Goal: Task Accomplishment & Management: Manage account settings

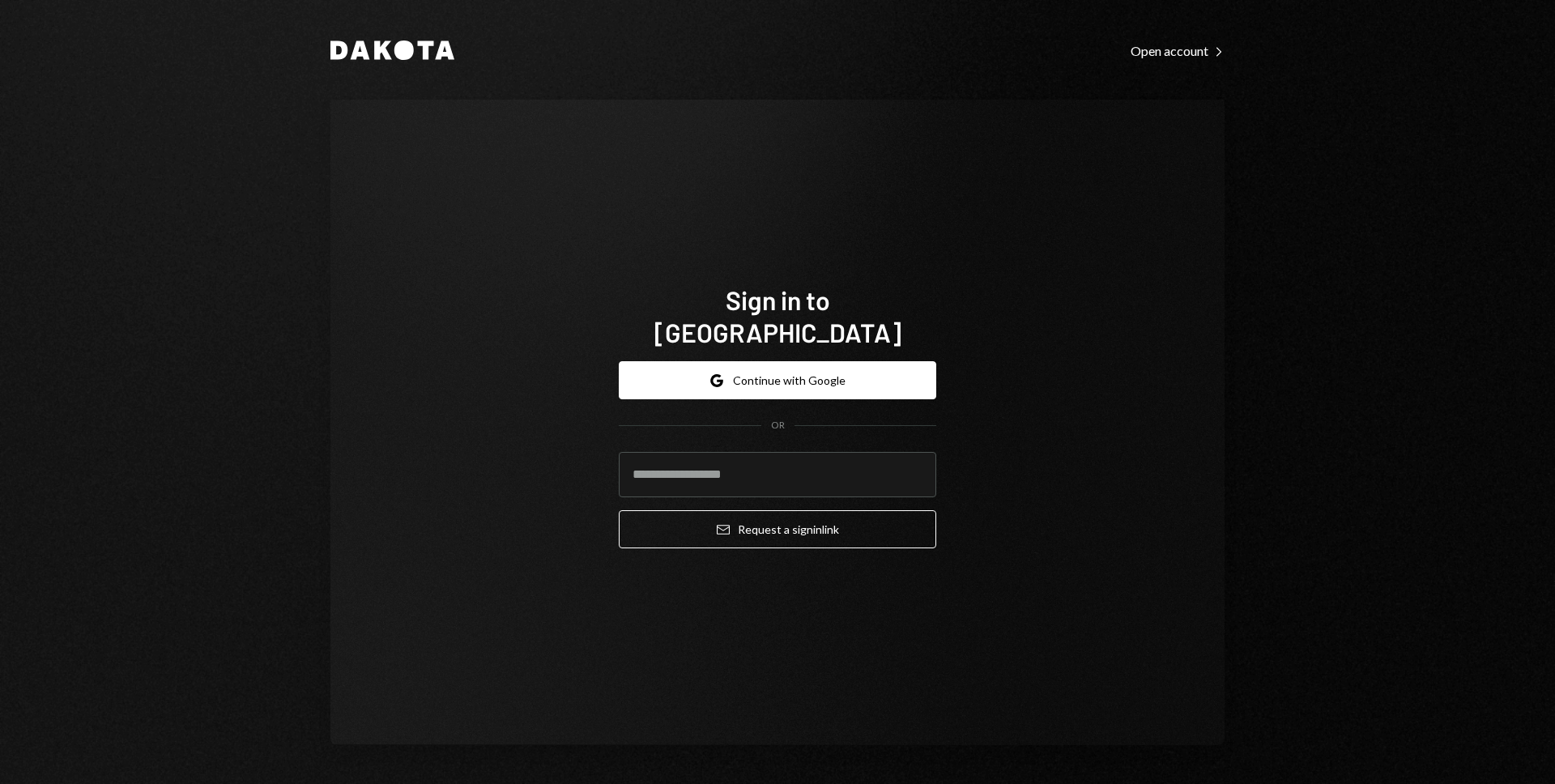
click at [908, 366] on button "Google Continue with Google" at bounding box center [778, 380] width 317 height 38
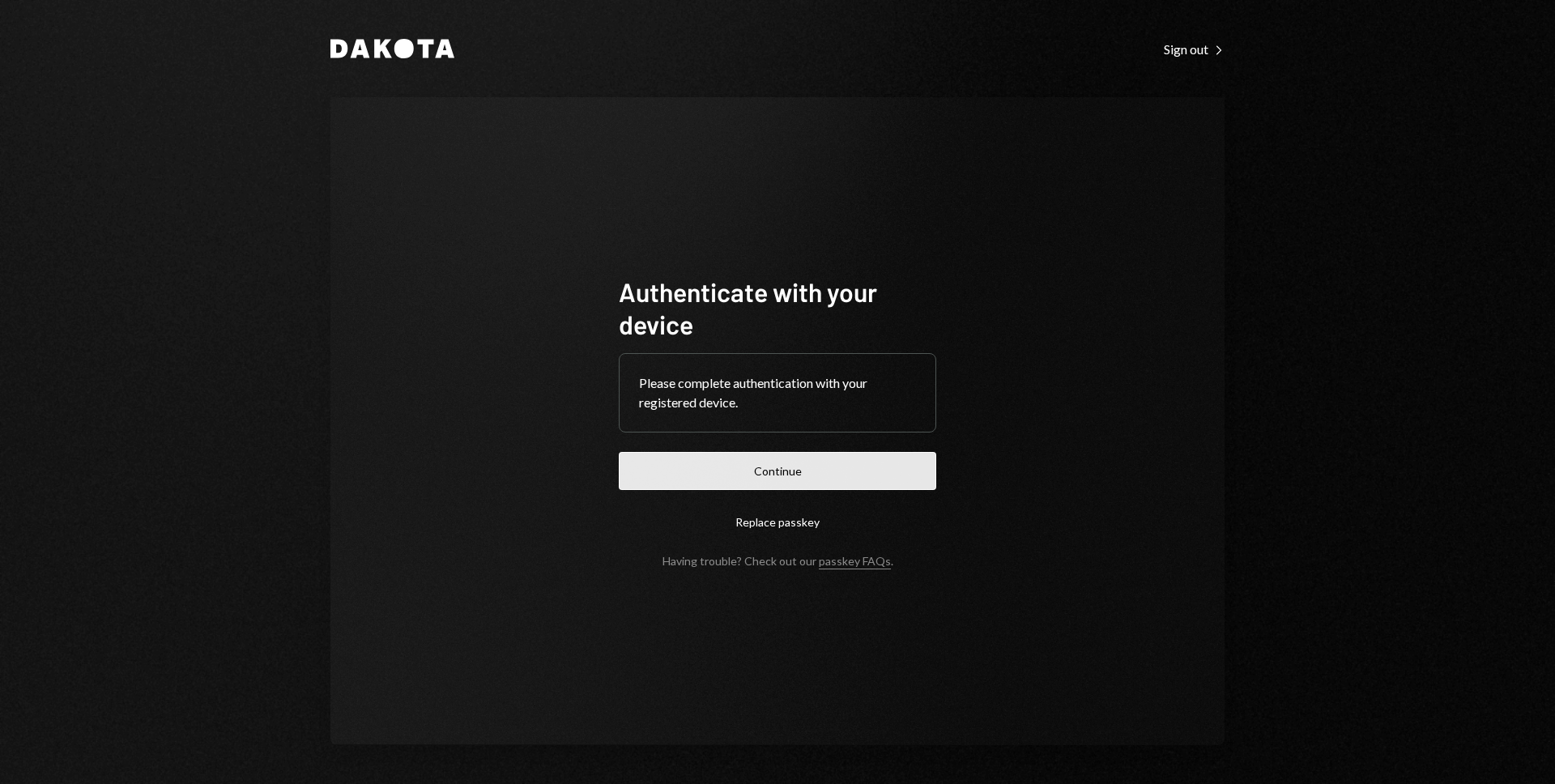
click at [828, 458] on button "Continue" at bounding box center [778, 470] width 317 height 38
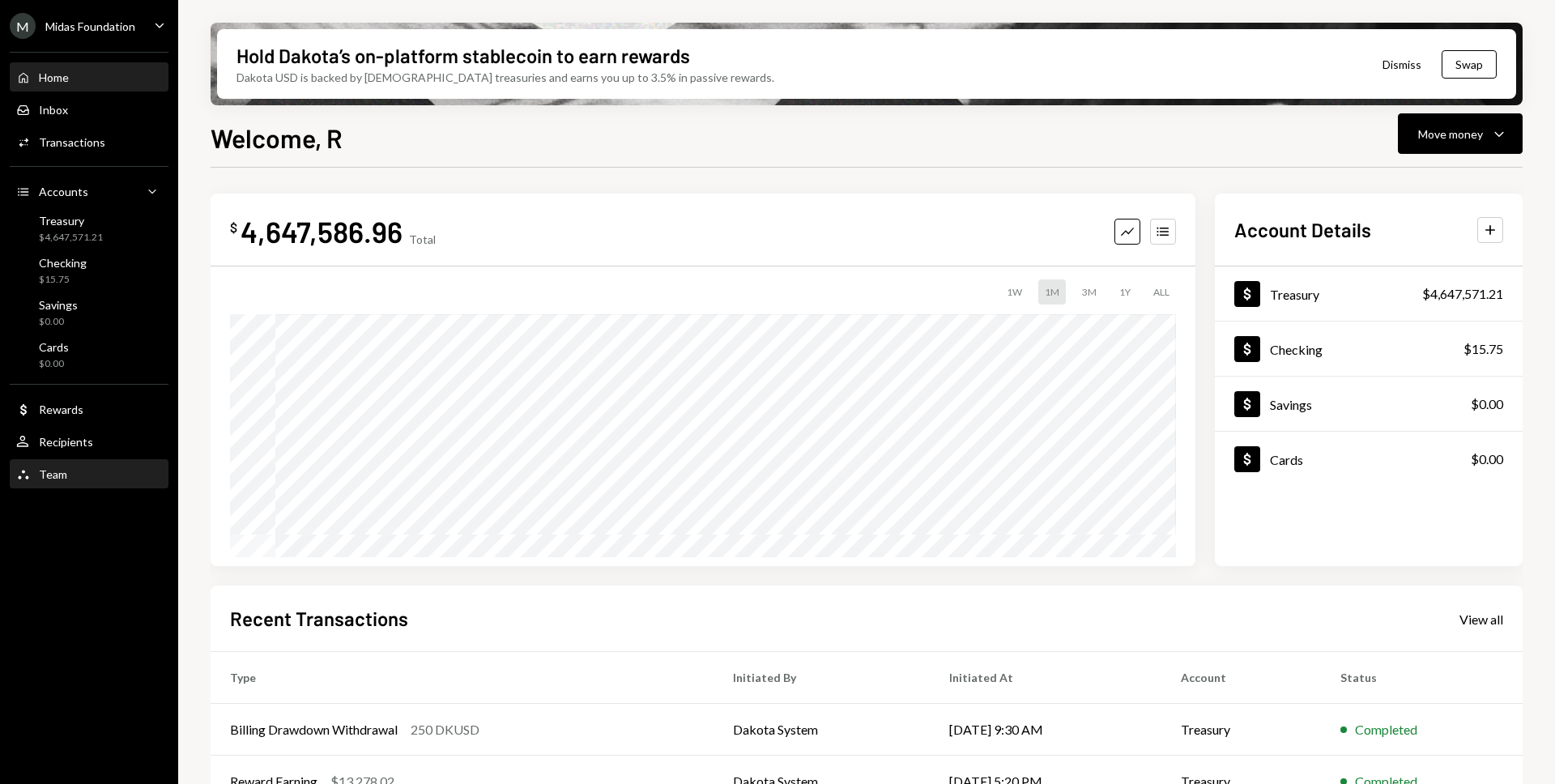
click at [54, 473] on div "Team" at bounding box center [53, 474] width 28 height 14
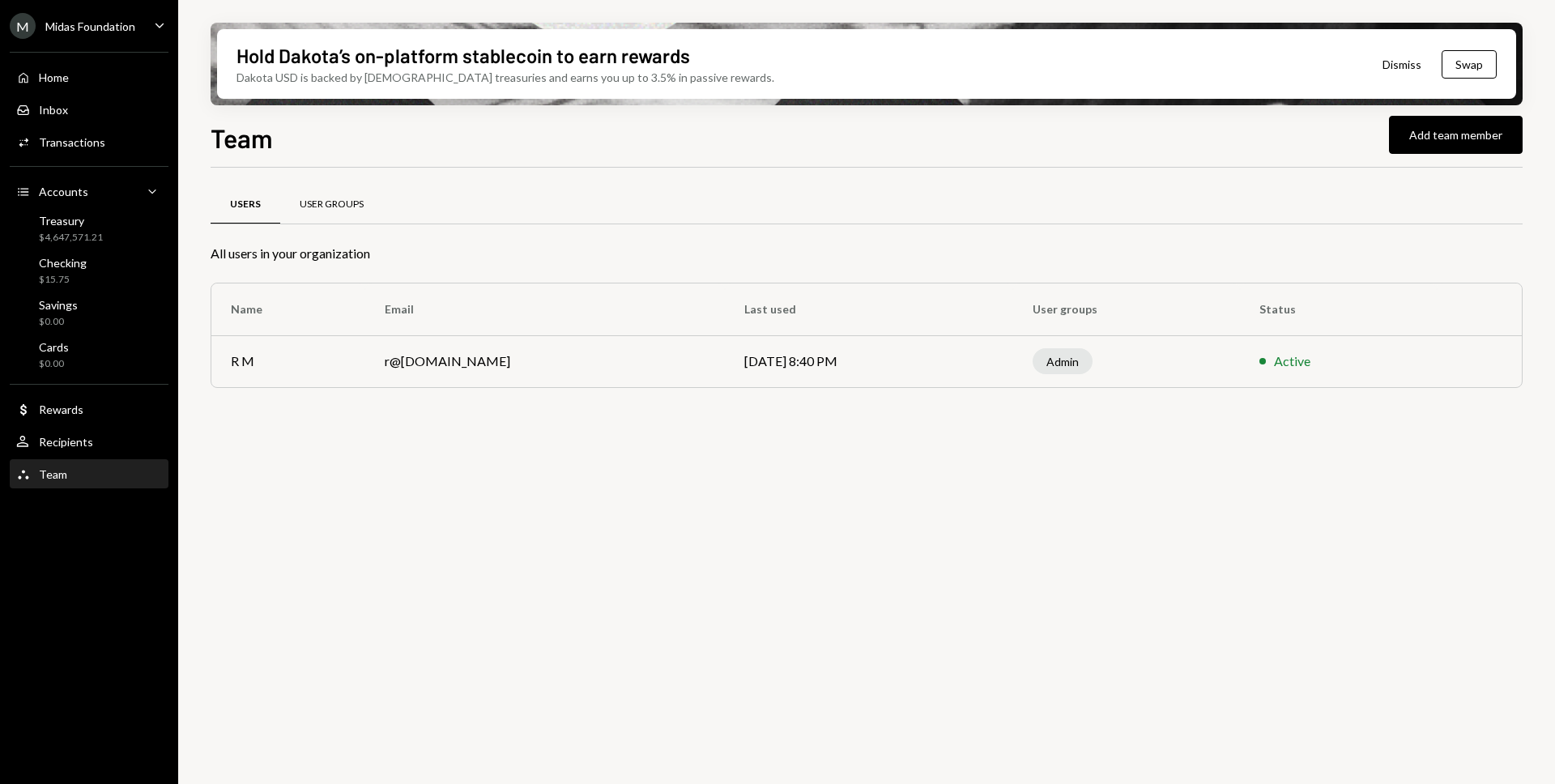
click at [335, 200] on div "User Groups" at bounding box center [331, 204] width 64 height 14
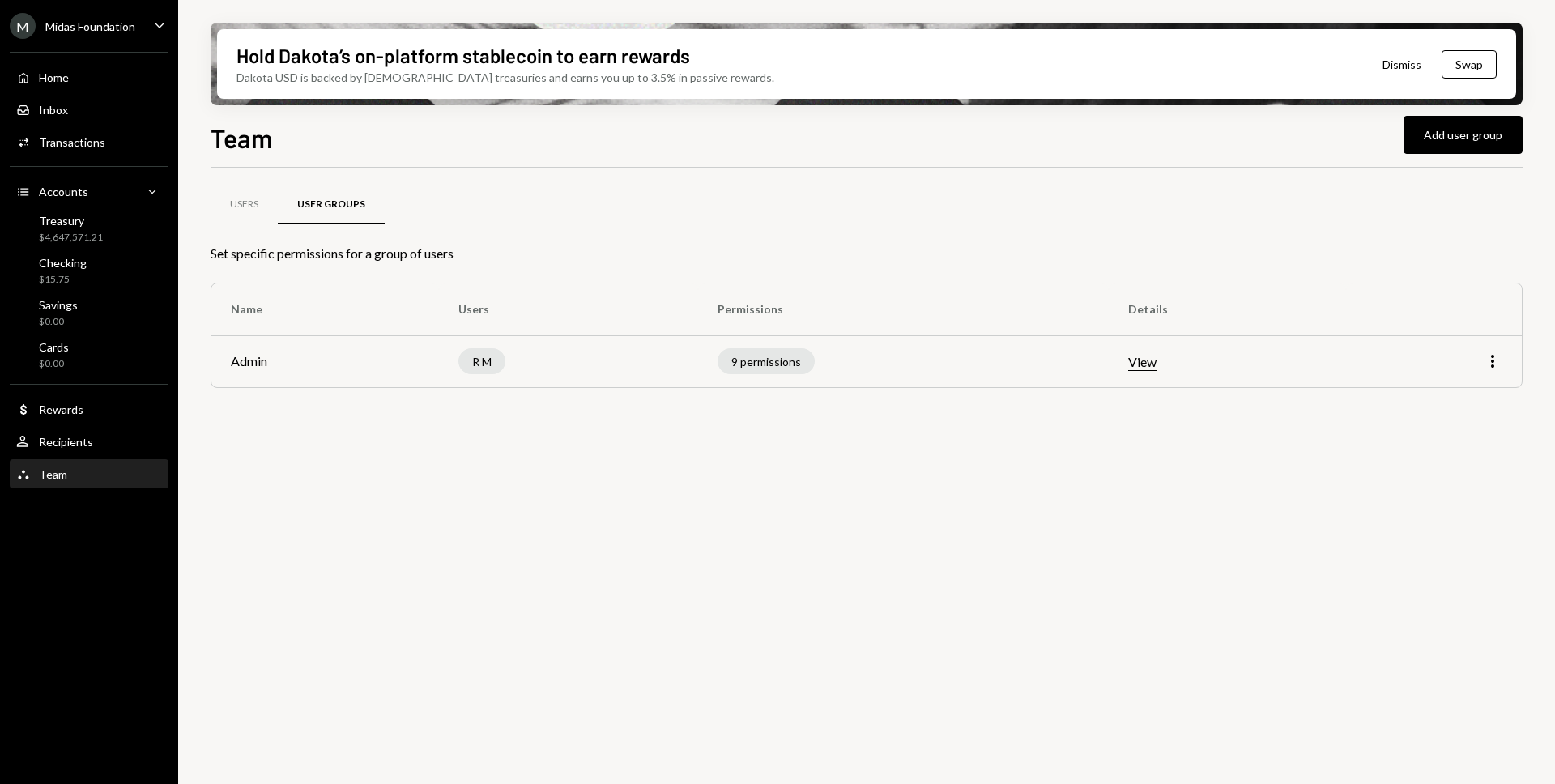
click at [567, 372] on td "R M" at bounding box center [569, 361] width 259 height 52
click at [160, 34] on div "Caret Down" at bounding box center [159, 26] width 18 height 21
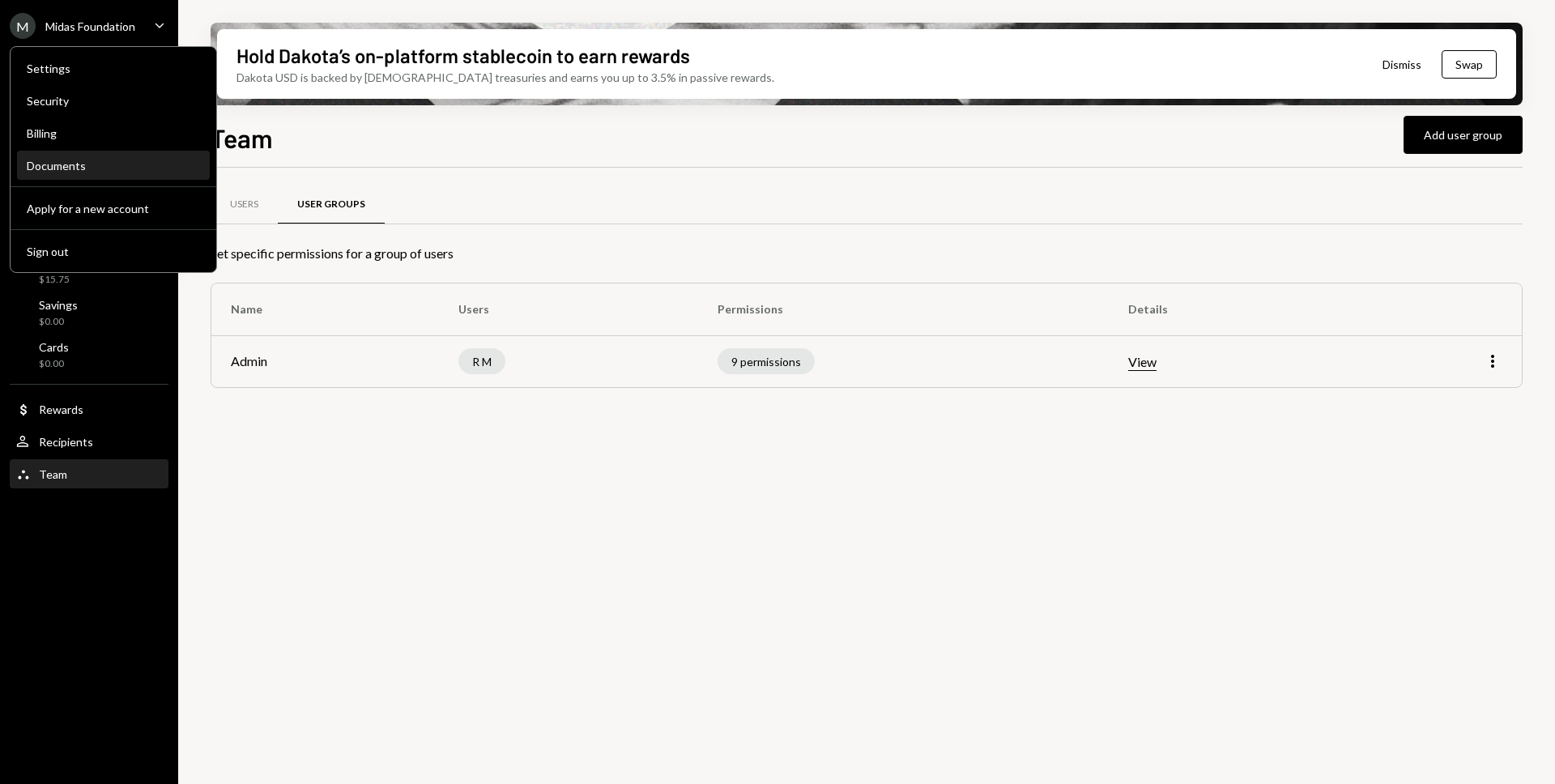
click at [105, 168] on div "Documents" at bounding box center [113, 165] width 174 height 14
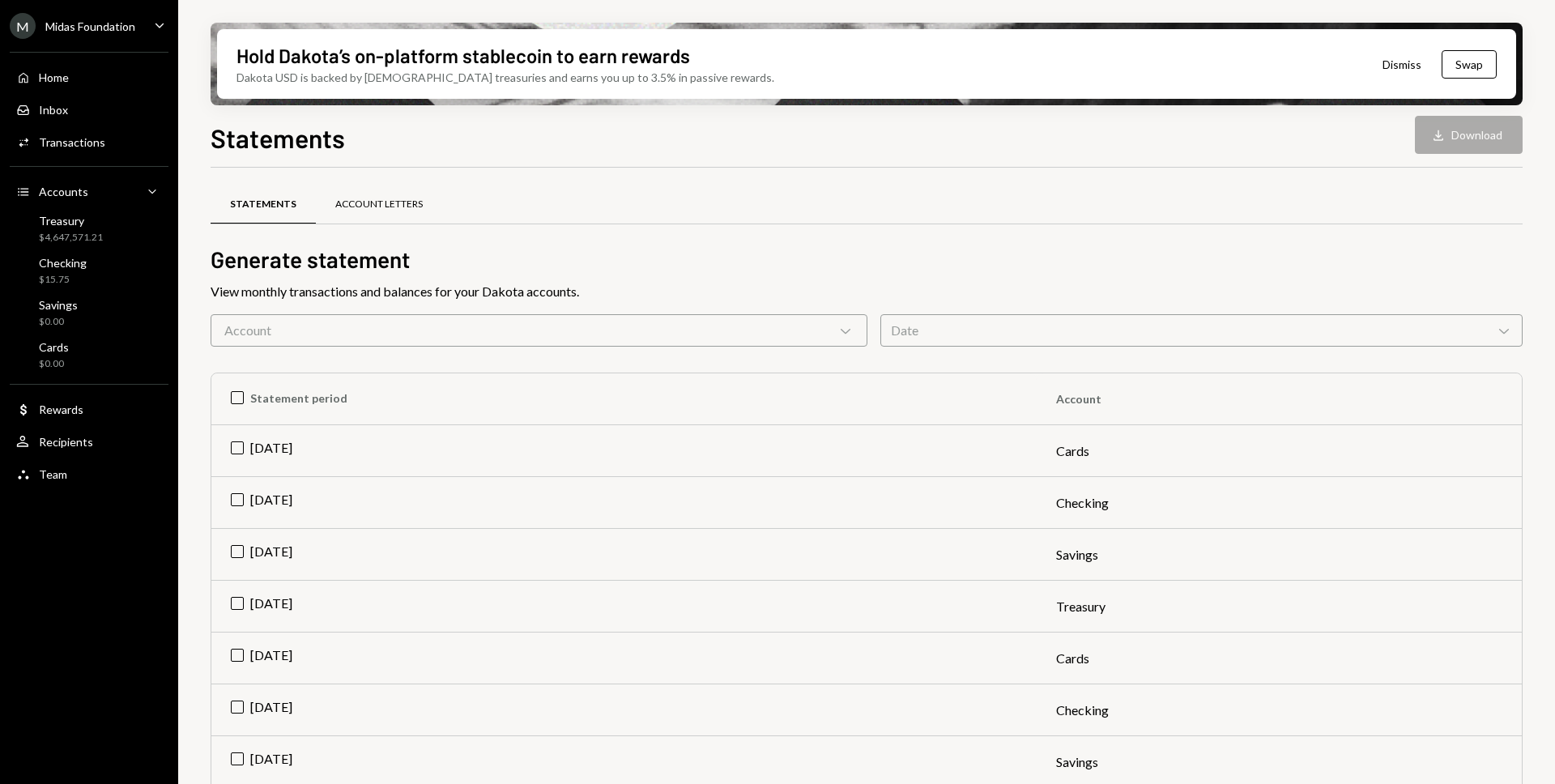
click at [362, 197] on div "Account Letters" at bounding box center [378, 204] width 87 height 14
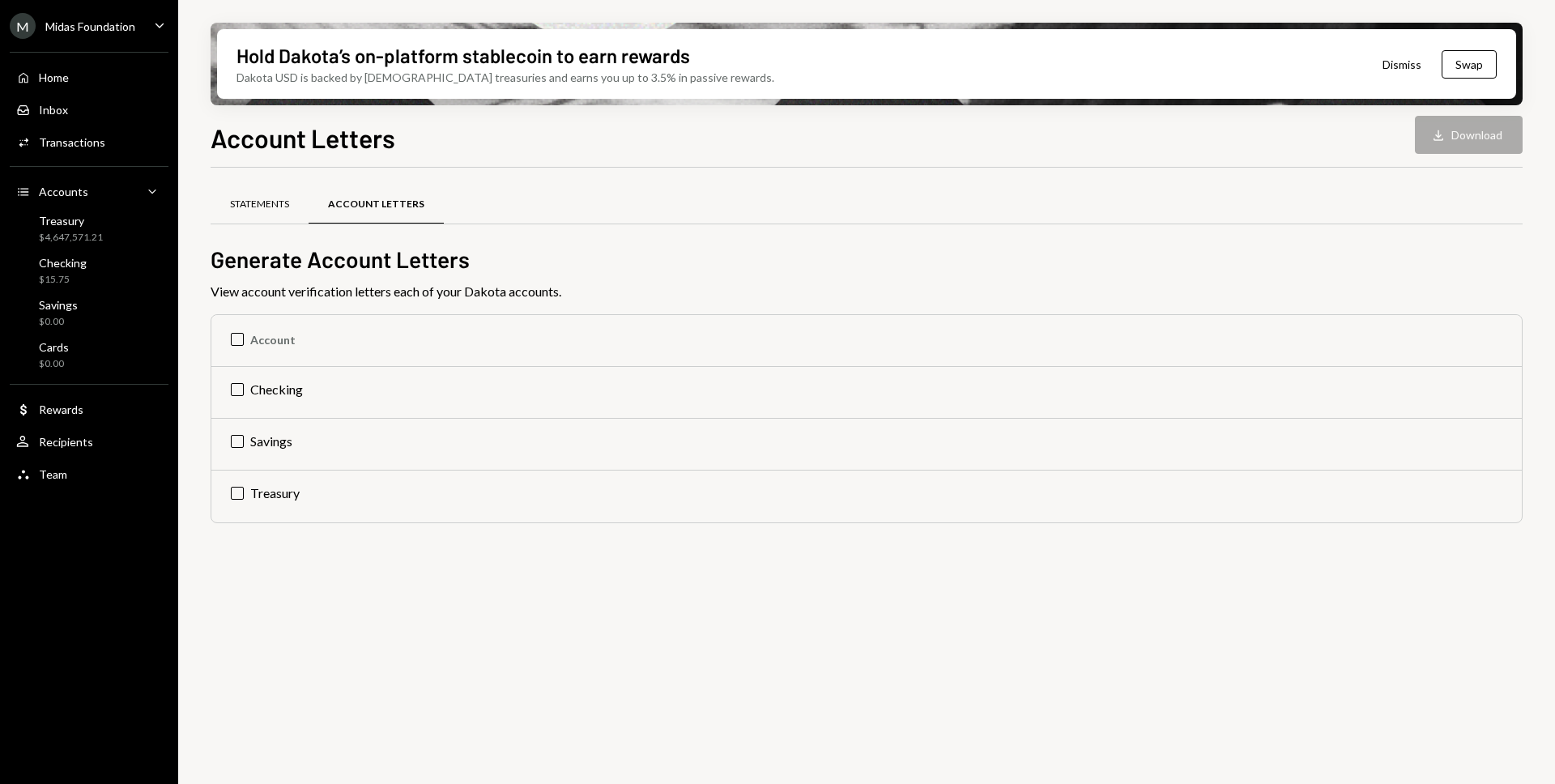
click at [254, 221] on div "Statements" at bounding box center [259, 205] width 98 height 38
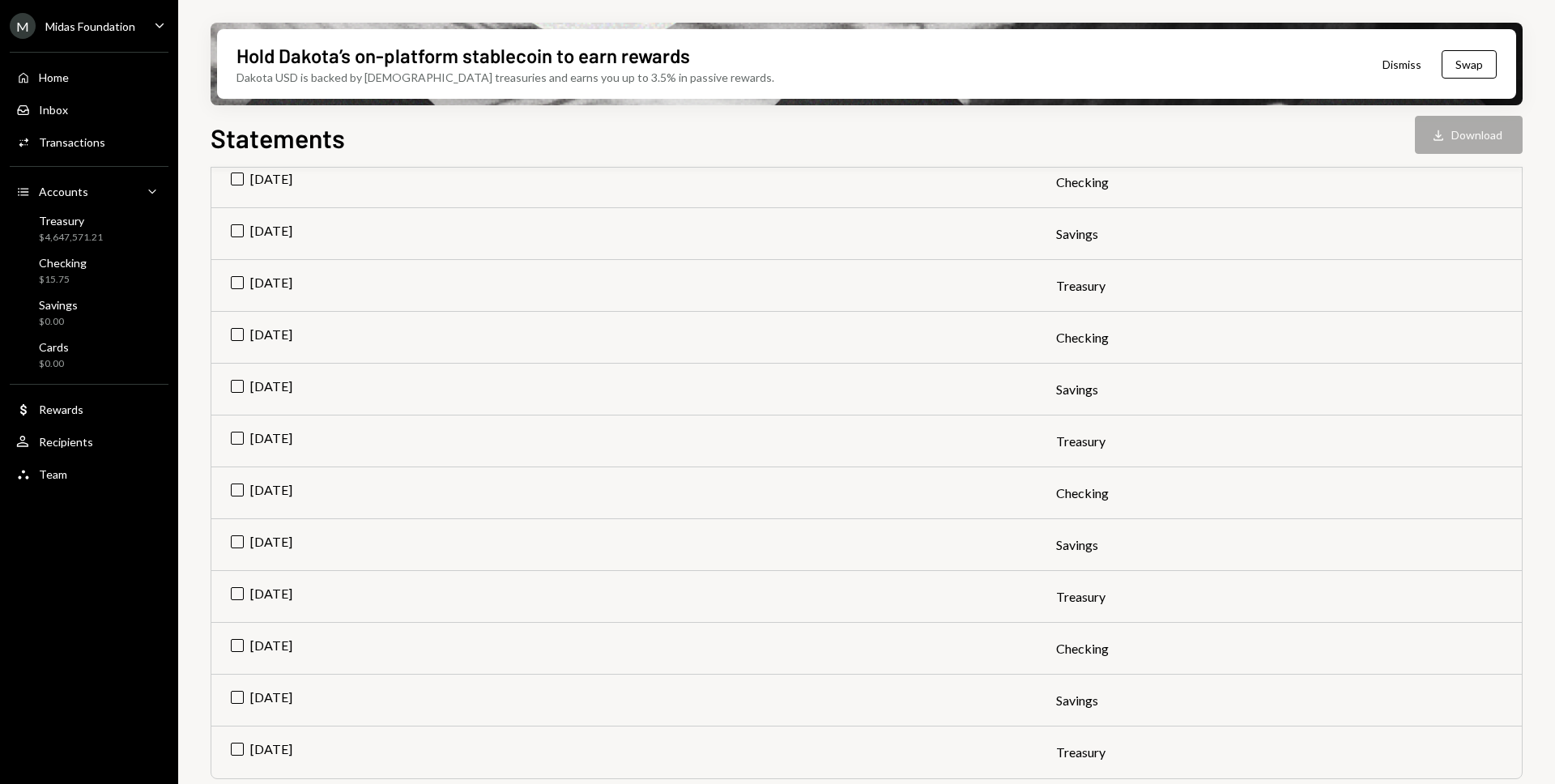
scroll to position [536, 0]
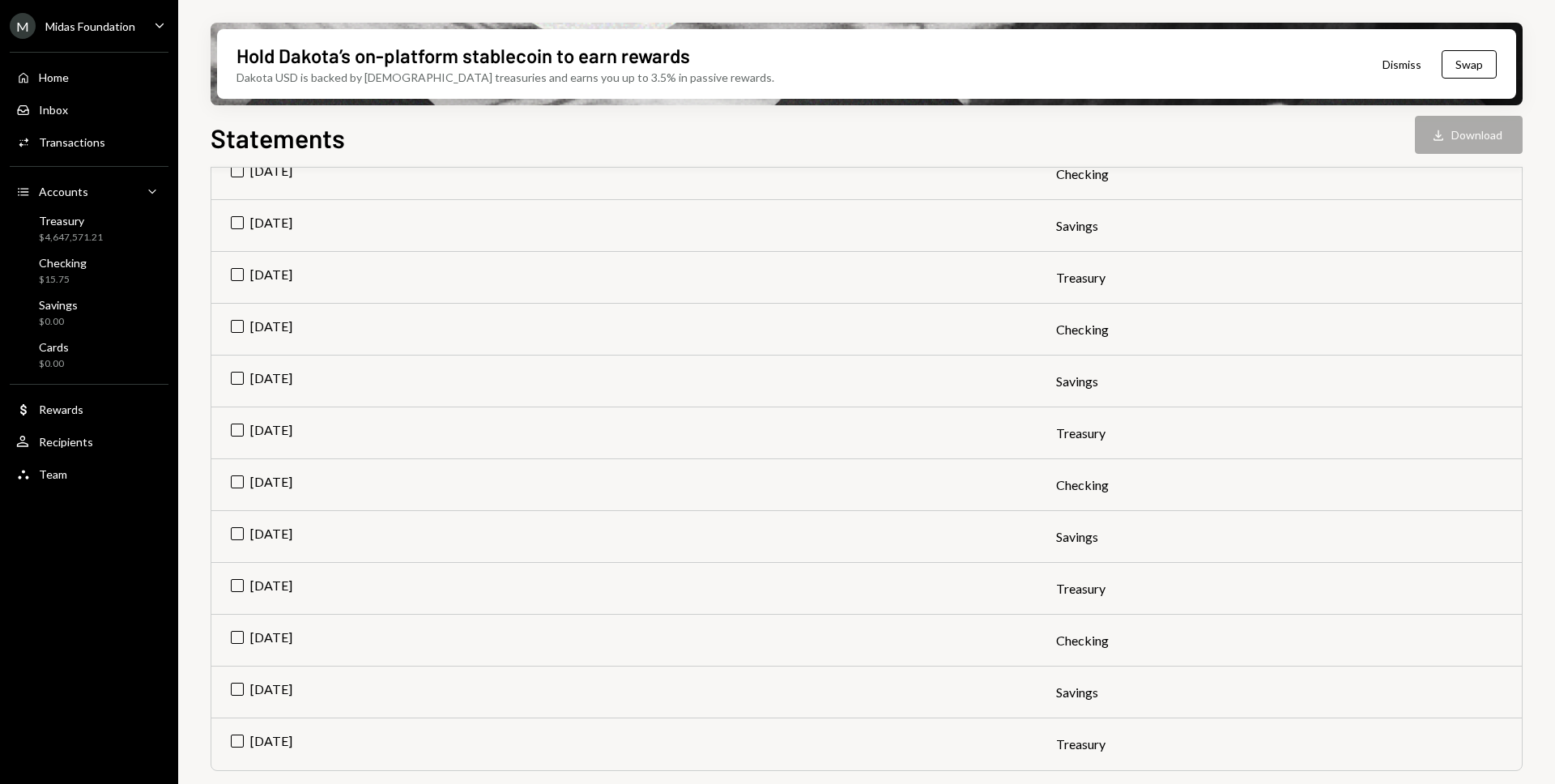
click at [150, 26] on icon "Caret Down" at bounding box center [159, 24] width 18 height 18
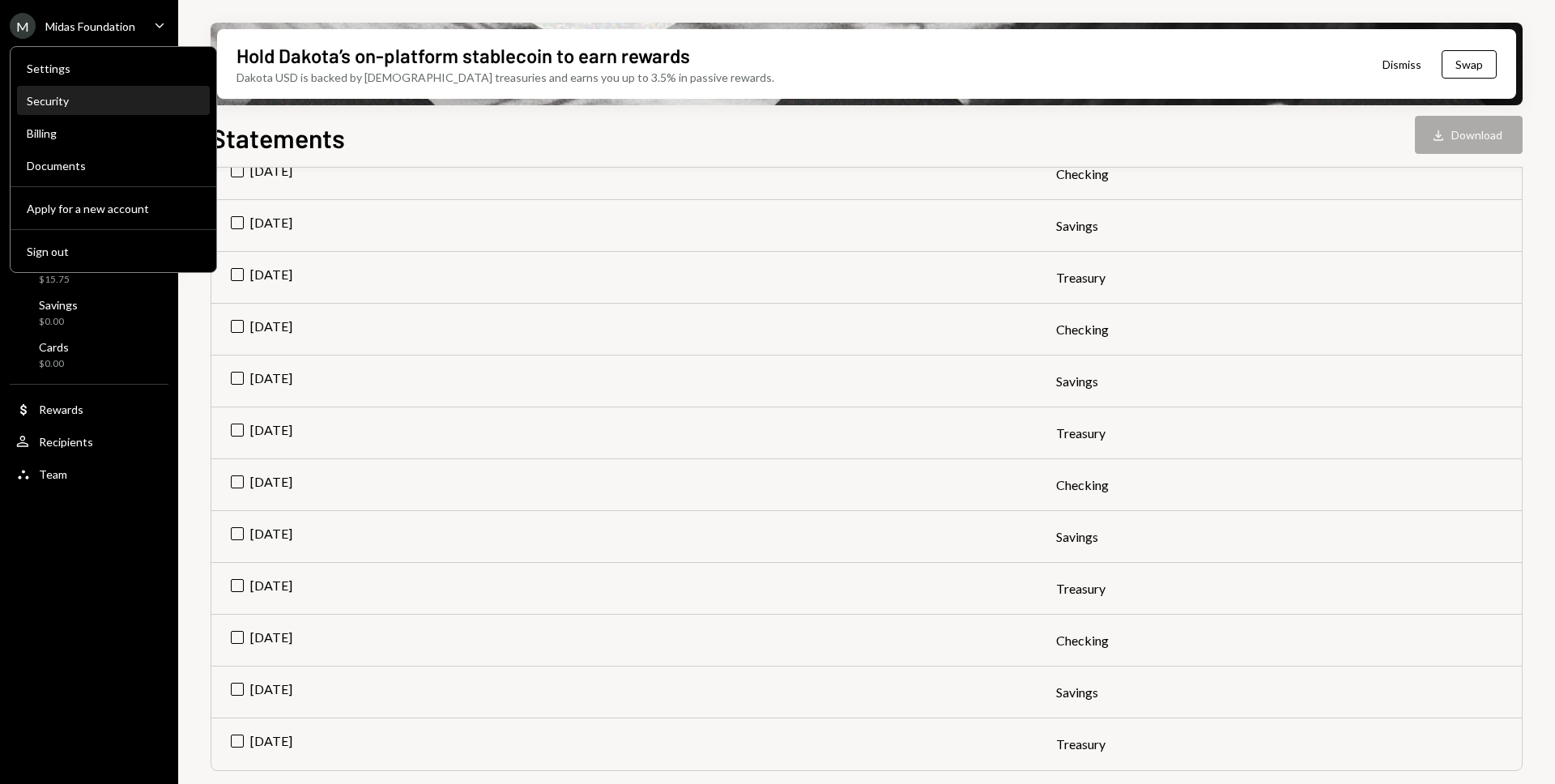
click at [115, 106] on div "Security" at bounding box center [113, 100] width 174 height 14
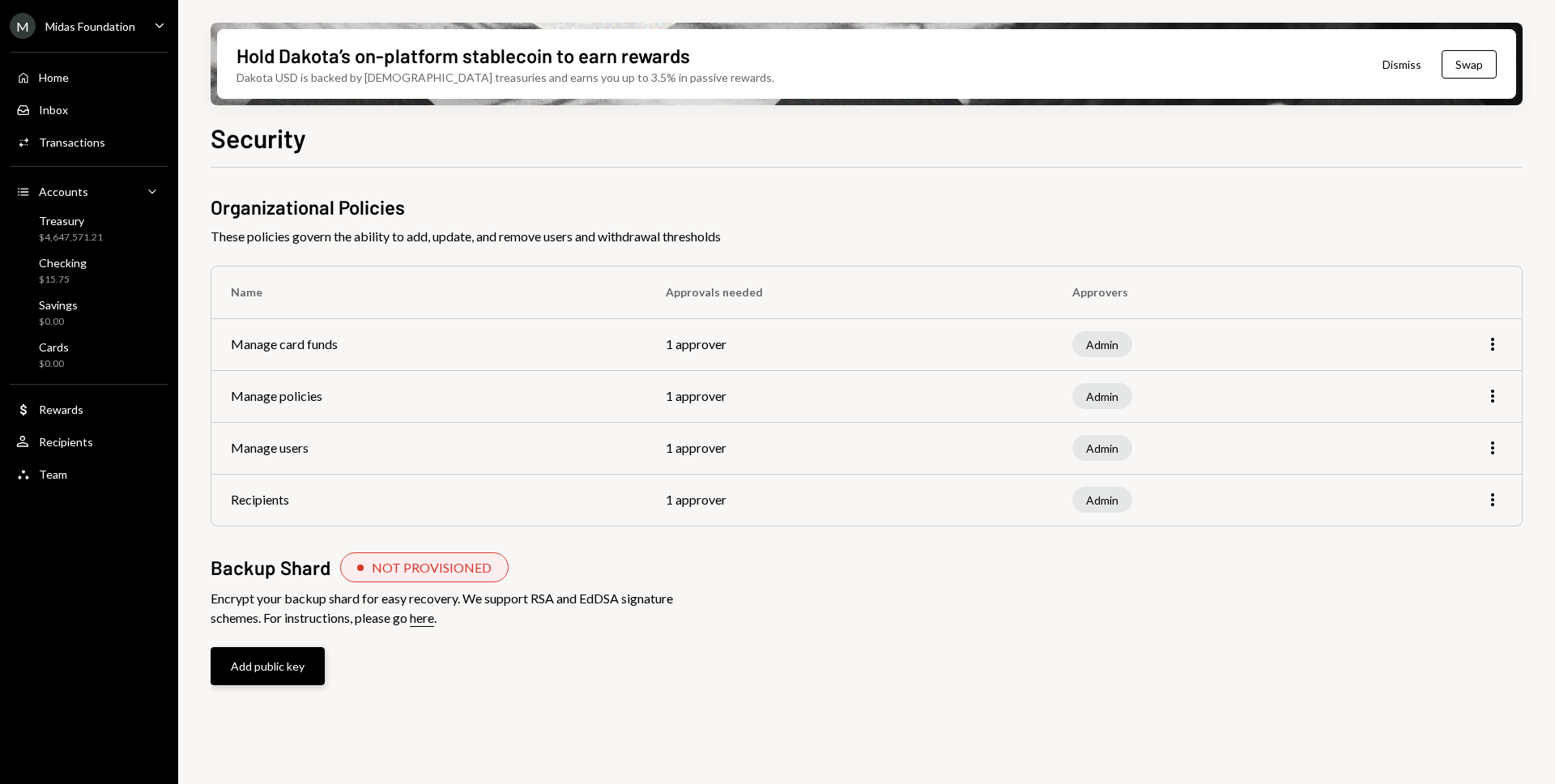
click at [303, 669] on button "Add public key" at bounding box center [268, 666] width 115 height 38
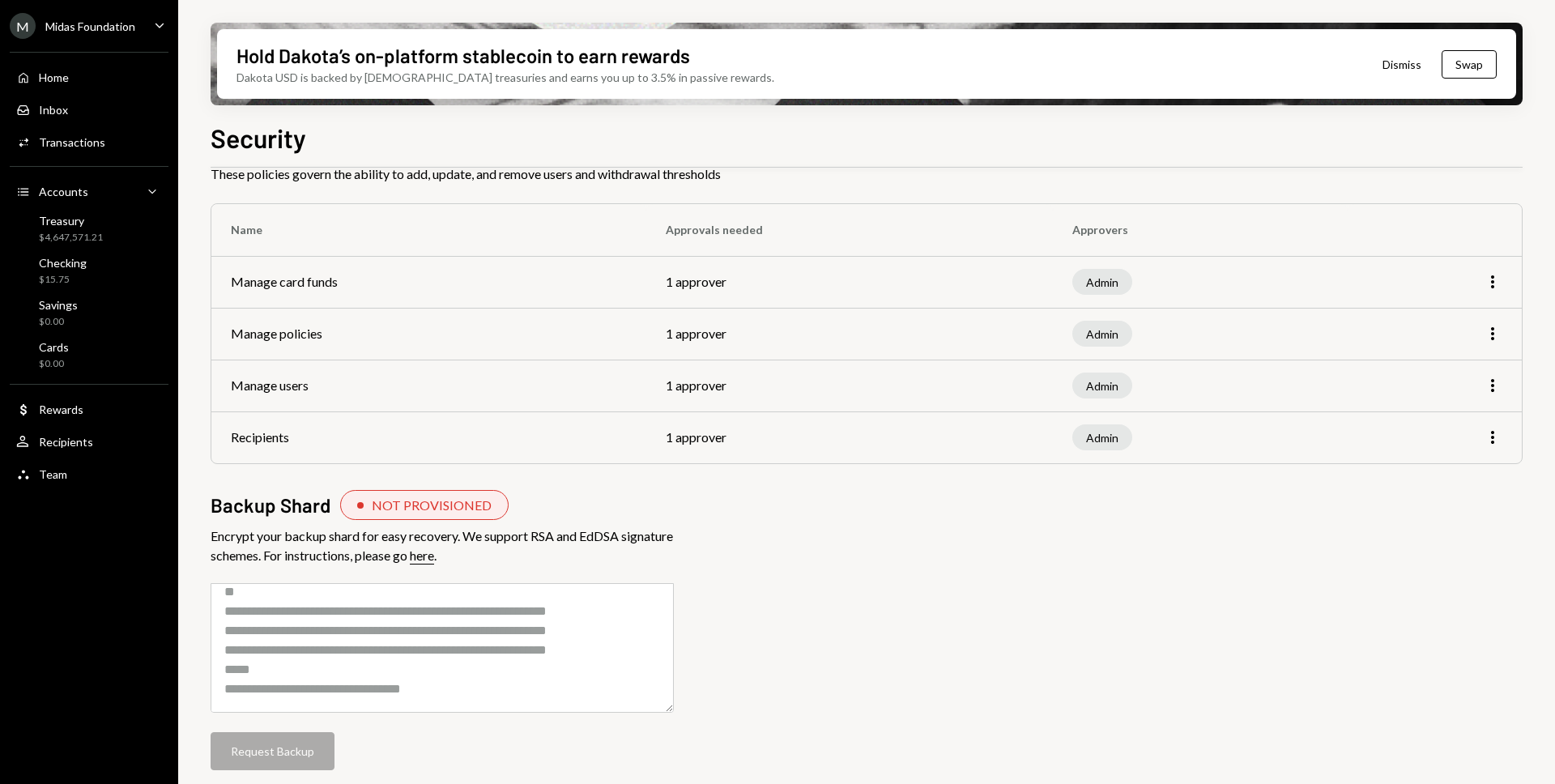
scroll to position [150, 0]
click at [286, 610] on textarea at bounding box center [441, 648] width 463 height 130
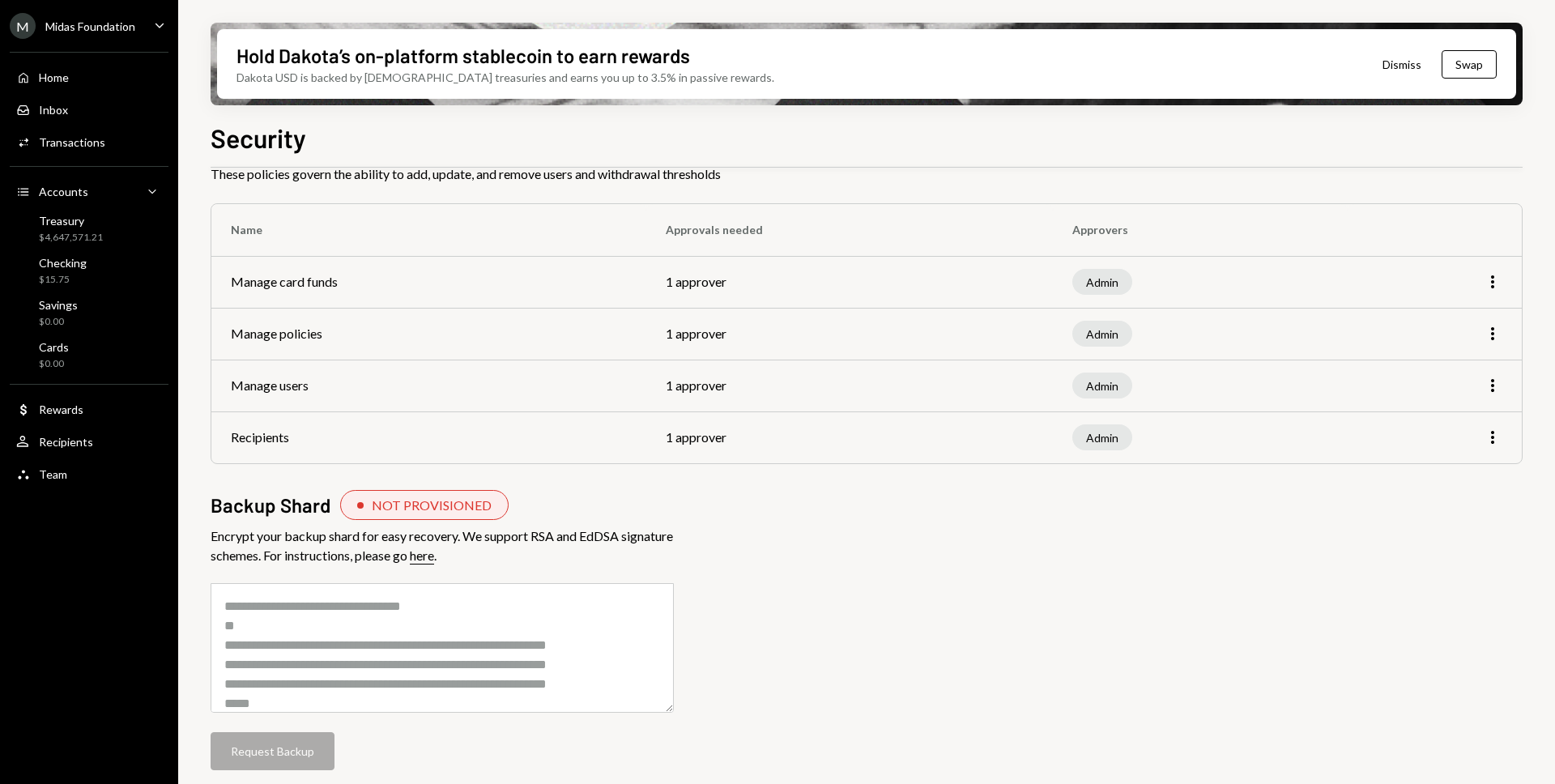
click at [115, 30] on div "Midas Foundation" at bounding box center [90, 26] width 90 height 14
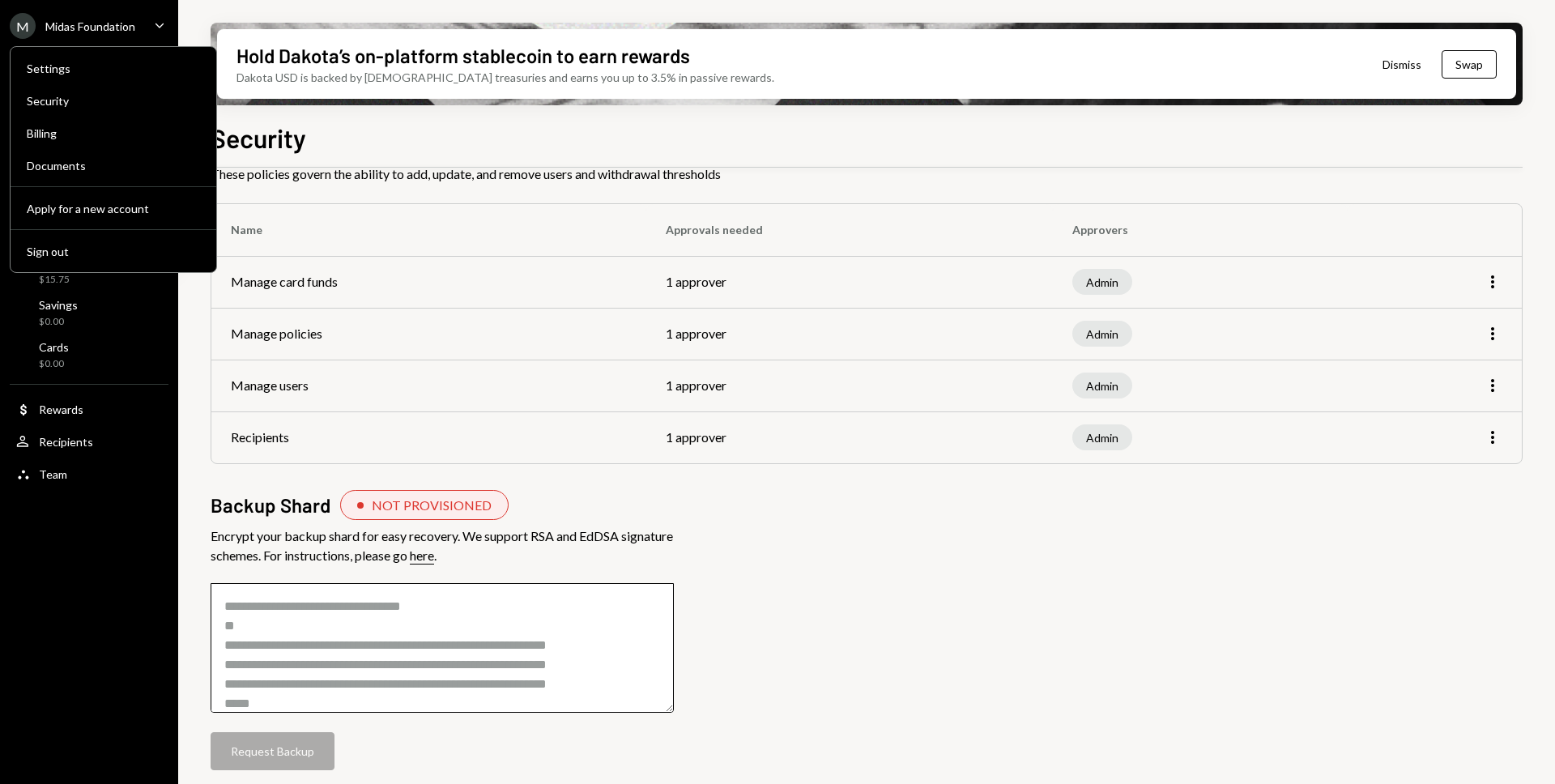
click at [451, 685] on textarea at bounding box center [441, 648] width 463 height 130
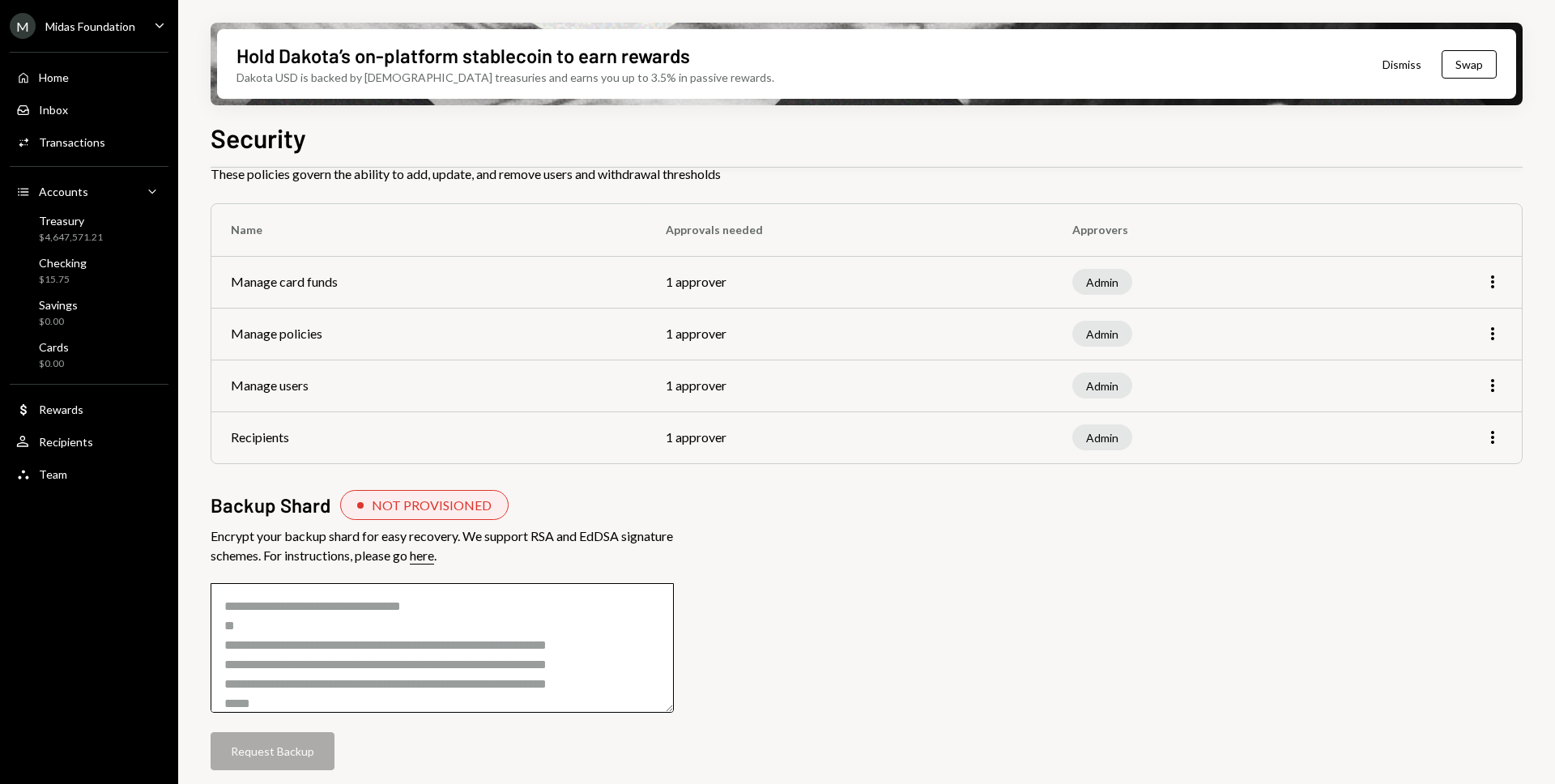
scroll to position [150, 0]
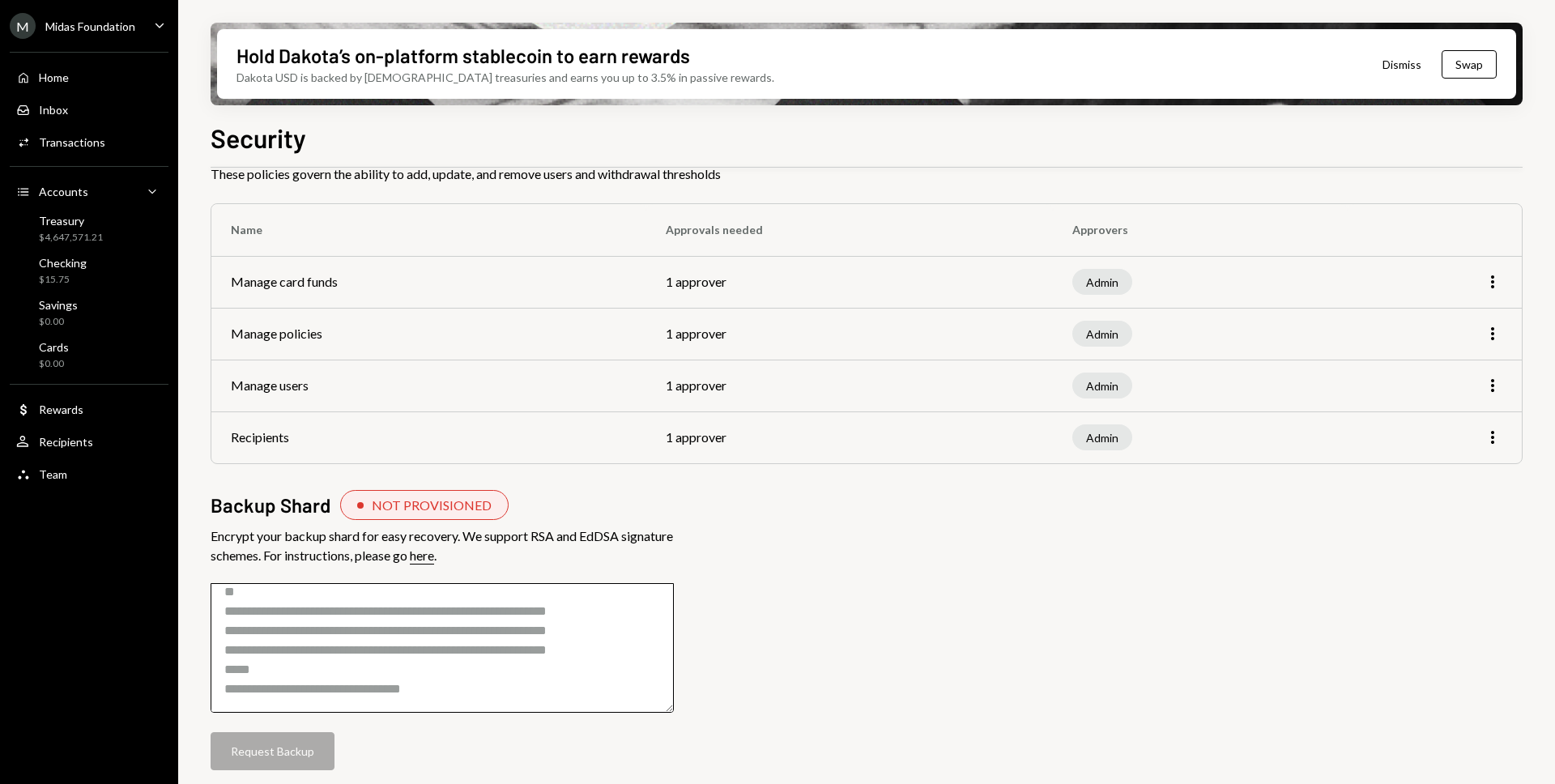
click at [476, 697] on textarea at bounding box center [441, 648] width 463 height 130
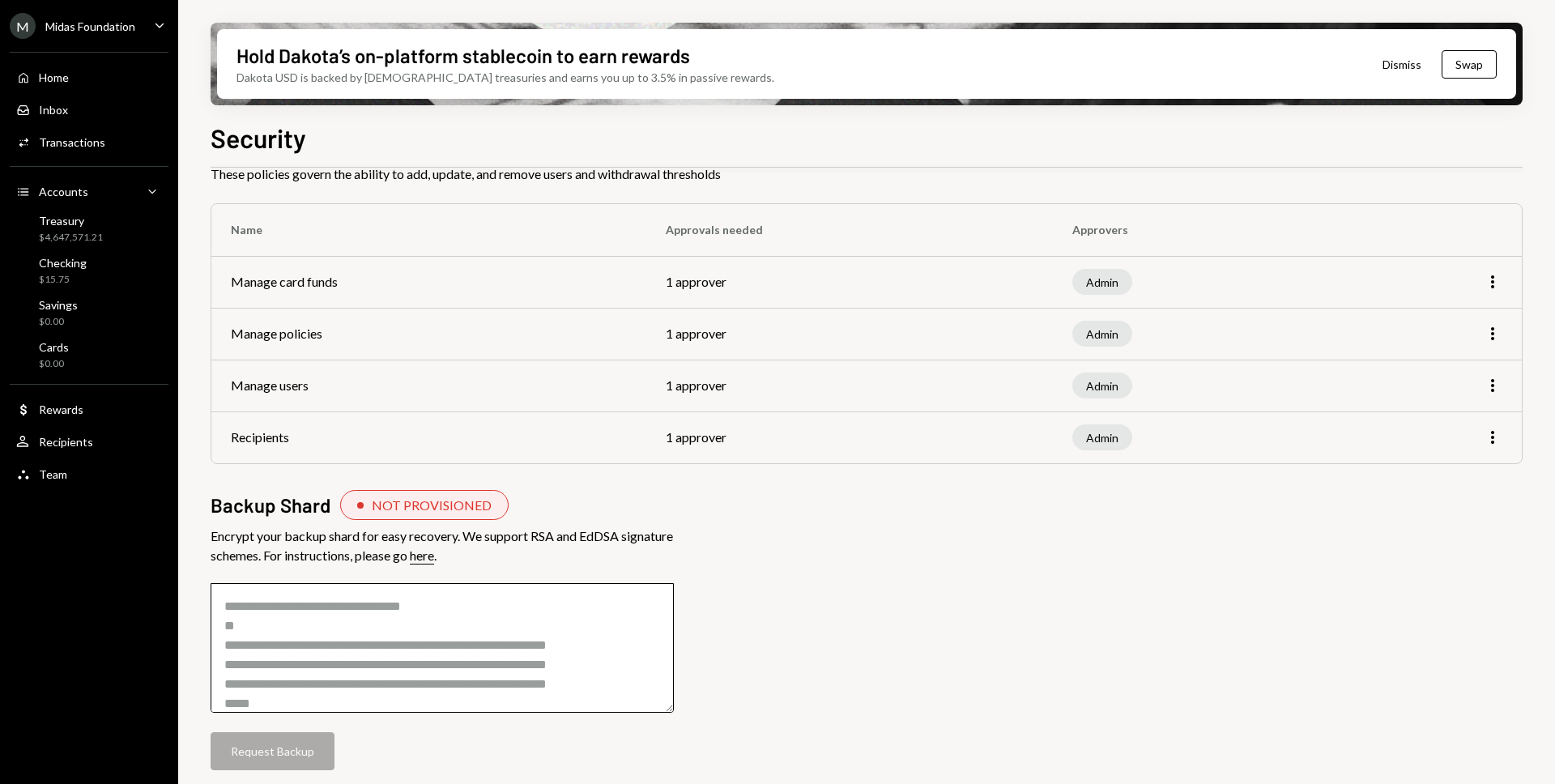
drag, startPoint x: 423, startPoint y: 642, endPoint x: 414, endPoint y: 705, distance: 63.6
click at [414, 705] on textarea at bounding box center [441, 648] width 463 height 130
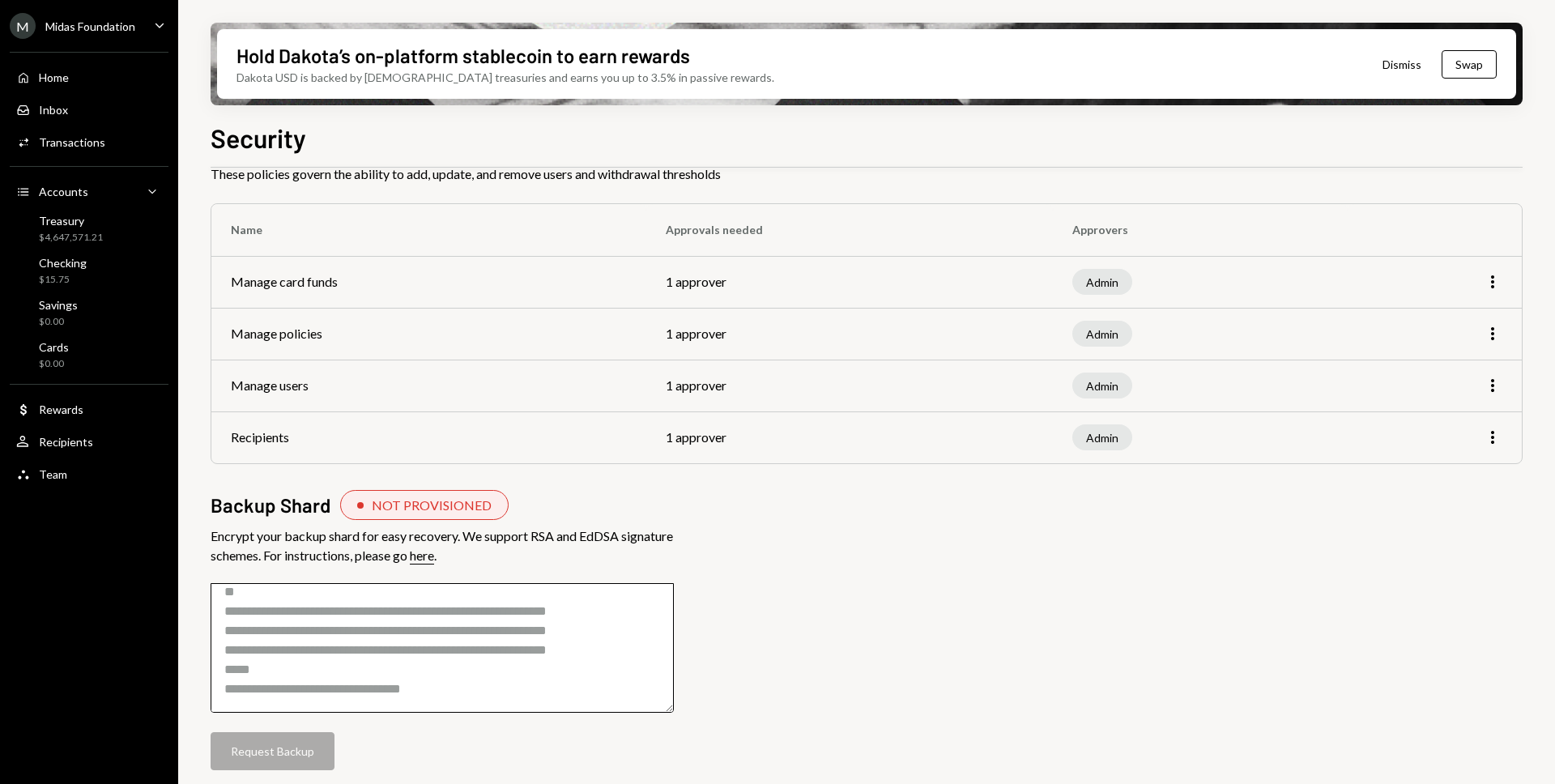
scroll to position [150, 0]
click at [145, 39] on ul "M Midas Foundation Caret Down Home Home Inbox Inbox Activities Transactions Acc…" at bounding box center [89, 246] width 178 height 492
click at [150, 29] on div "M Midas Foundation Caret Down" at bounding box center [89, 26] width 178 height 26
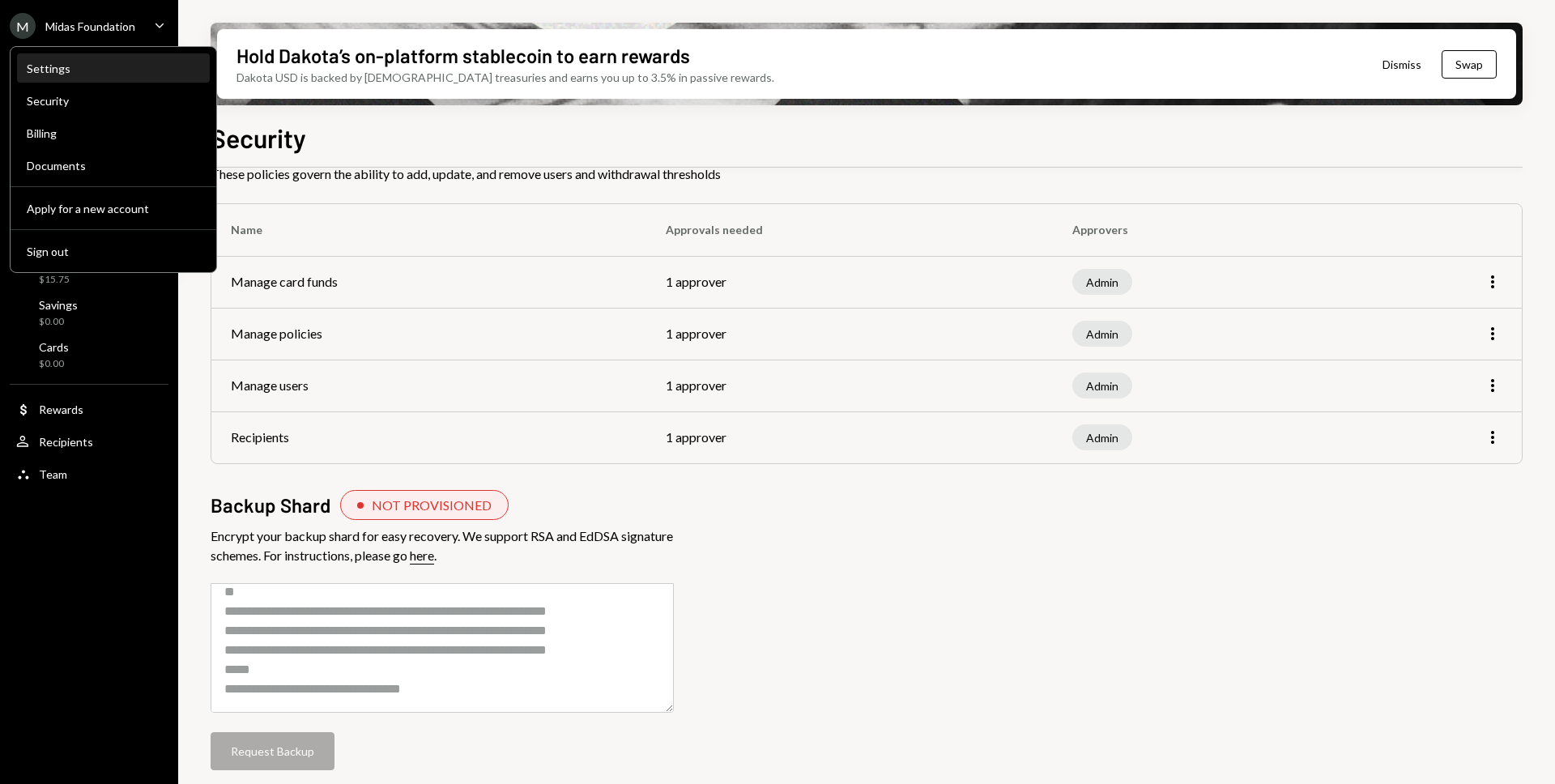
click at [126, 74] on div "Settings" at bounding box center [113, 69] width 174 height 14
